Goal: Information Seeking & Learning: Learn about a topic

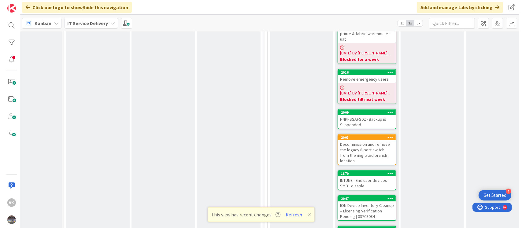
scroll to position [447, 90]
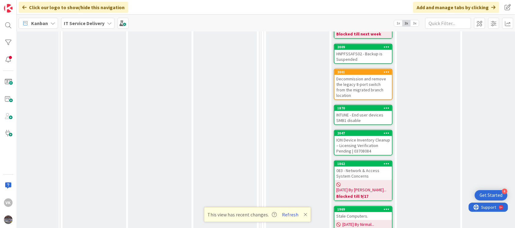
click at [372, 212] on div "Stale Computers." at bounding box center [363, 216] width 57 height 8
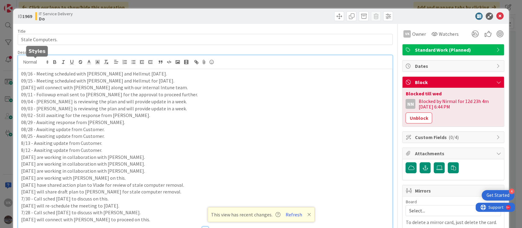
click at [21, 62] on div "09/16 - Meeting scheduled with [PERSON_NAME] and Hellmut [DATE]. 09/15 - Meetin…" at bounding box center [205, 142] width 374 height 174
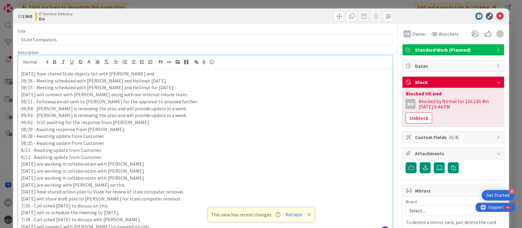
click at [42, 73] on p "[DATE] have shared Stale objects list with [PERSON_NAME] and" at bounding box center [205, 73] width 368 height 7
click at [54, 73] on p "[DATE] have shared Stale objects list with [PERSON_NAME] and" at bounding box center [205, 73] width 368 height 7
click at [36, 74] on p "09/17 - Had a call [PERSON_NAME] objects list with [PERSON_NAME] and" at bounding box center [205, 73] width 368 height 7
click at [45, 75] on p "[DATE] Had a call [PERSON_NAME] objects list with [PERSON_NAME] and" at bounding box center [205, 73] width 368 height 7
click at [71, 74] on p "[DATE] had a call [PERSON_NAME] objects list with [PERSON_NAME] and" at bounding box center [205, 73] width 368 height 7
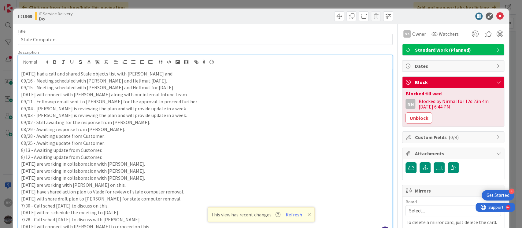
click at [162, 77] on p "09/16 - Meeting scheduled with [PERSON_NAME] and Hellmut [DATE]." at bounding box center [205, 80] width 368 height 7
click at [163, 75] on p "[DATE] had a call and shared Stale objects list with [PERSON_NAME] and" at bounding box center [205, 73] width 368 height 7
click at [121, 74] on p "[DATE] had a call and shared Stale objects list with [PERSON_NAME] and awaiting…" at bounding box center [205, 73] width 368 height 7
drag, startPoint x: 121, startPoint y: 74, endPoint x: 140, endPoint y: 73, distance: 19.0
click at [140, 73] on p "[DATE] had a call and shared Stale objects list with [PERSON_NAME] and awaiting…" at bounding box center [205, 73] width 368 height 7
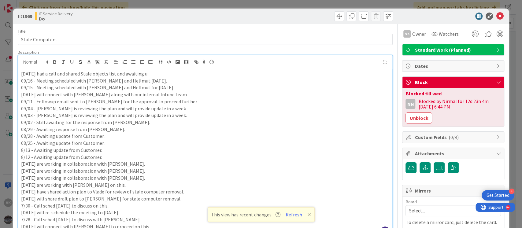
click at [64, 75] on p "[DATE] had a call and shared Stale objects list and awaiting u" at bounding box center [205, 73] width 368 height 7
drag, startPoint x: 142, startPoint y: 74, endPoint x: 150, endPoint y: 74, distance: 8.3
click at [150, 74] on p "[DATE] had a call [DATE] and shared Stale objects list and awaiting u" at bounding box center [205, 73] width 368 height 7
click at [172, 74] on p "[DATE] had a call [DATE] and shared Stale objects list , awaiting u" at bounding box center [205, 73] width 368 height 7
drag, startPoint x: 230, startPoint y: 74, endPoint x: 222, endPoint y: 72, distance: 7.5
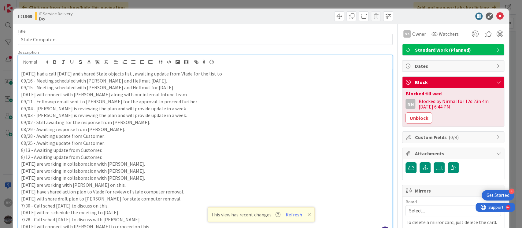
click at [222, 72] on p "[DATE] had a call [DATE] and shared Stale objects list , awaiting update from V…" at bounding box center [205, 73] width 368 height 7
click at [143, 75] on p "[DATE] had a call [DATE] and shared Stale objects list , awaiting update from V…" at bounding box center [205, 73] width 368 height 7
click at [237, 74] on p "[DATE] had a call [DATE] and shared Stale objects list and we are awaiting upda…" at bounding box center [205, 73] width 368 height 7
click at [496, 15] on icon at bounding box center [499, 16] width 7 height 7
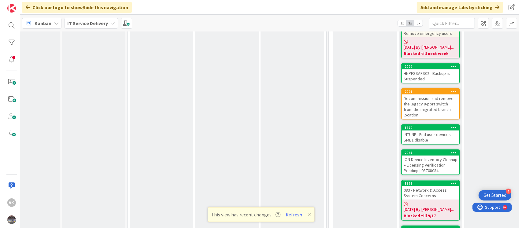
scroll to position [455, 26]
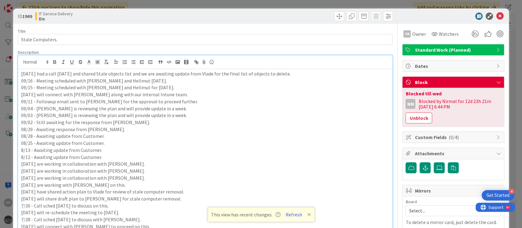
drag, startPoint x: 298, startPoint y: 60, endPoint x: 37, endPoint y: 71, distance: 261.8
click at [37, 71] on p "[DATE] had a call [DATE] and shared Stale objects list and we are awaiting upda…" at bounding box center [205, 73] width 368 height 7
copy p "We had a call [DATE] and shared Stale objects list and we are awaiting update f…"
click at [268, 117] on p "09/03 - [PERSON_NAME] is reviewing the plan and will provide update in a week." at bounding box center [205, 115] width 368 height 7
